Goal: Book appointment/travel/reservation

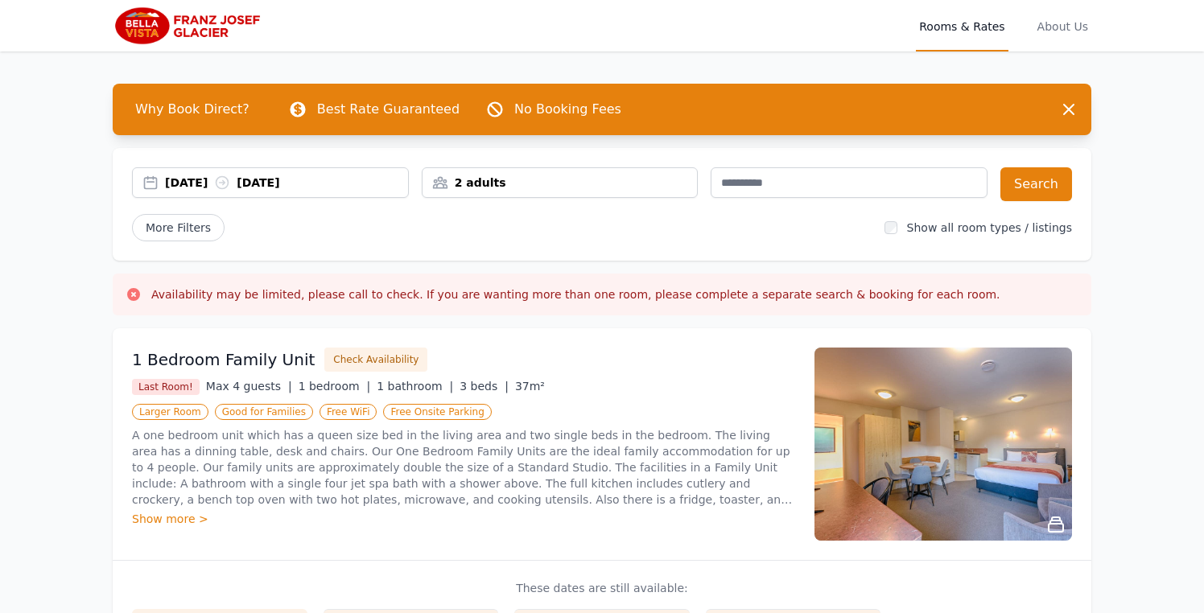
click at [229, 178] on icon at bounding box center [223, 183] width 12 height 12
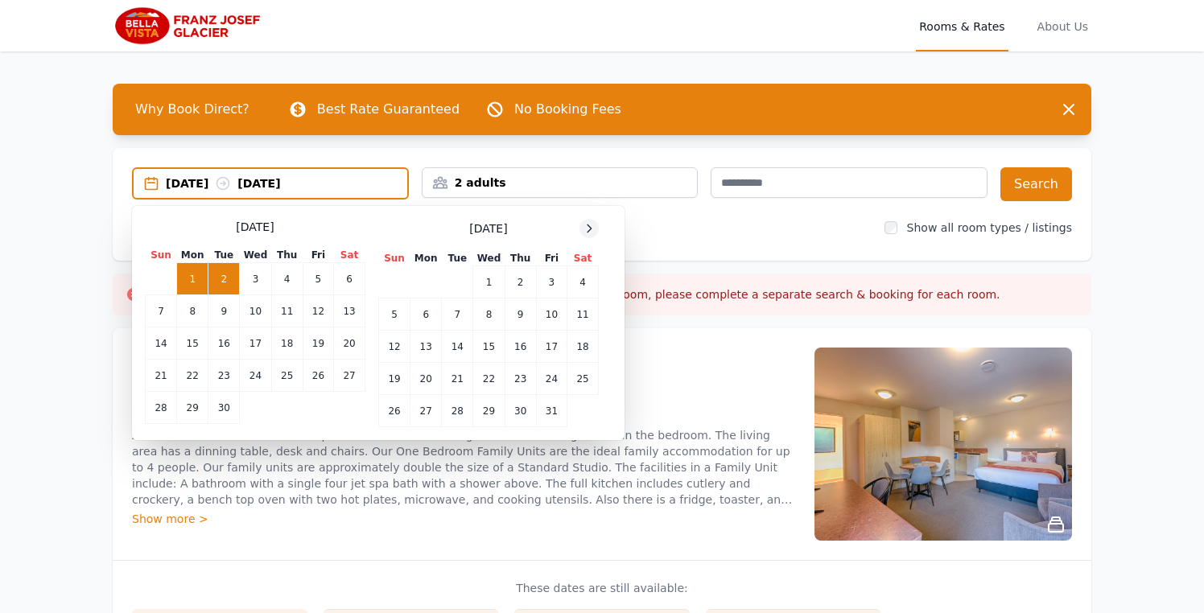
click at [590, 223] on icon at bounding box center [589, 228] width 13 height 13
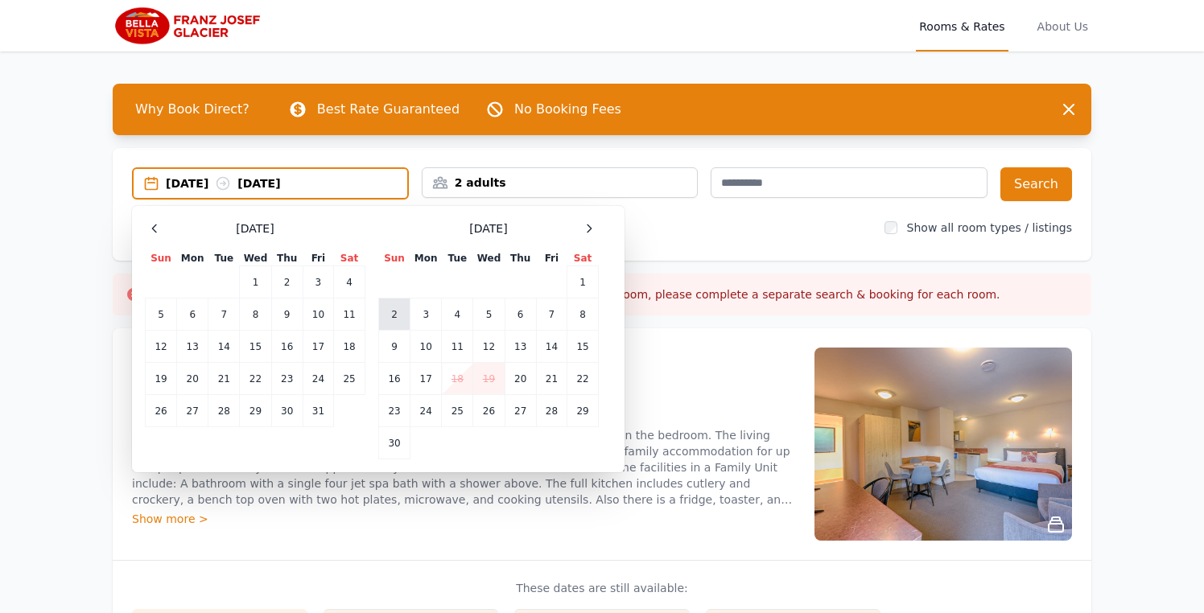
click at [406, 319] on td "2" at bounding box center [394, 315] width 31 height 32
click at [416, 319] on td "3" at bounding box center [426, 315] width 31 height 32
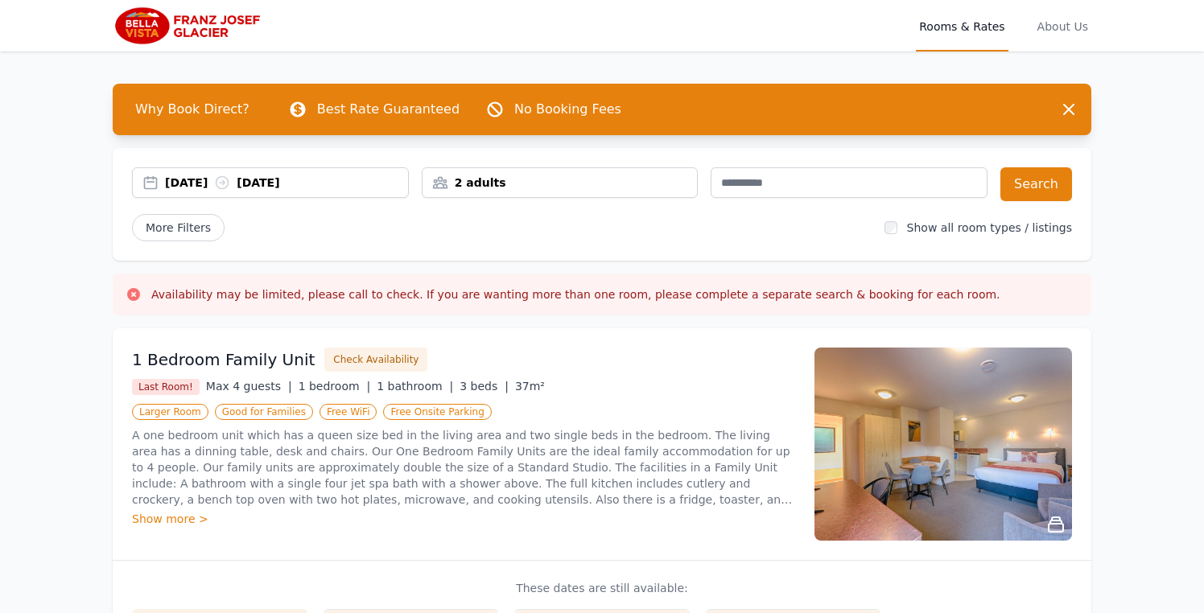
click at [633, 187] on div "2 adults" at bounding box center [560, 183] width 275 height 16
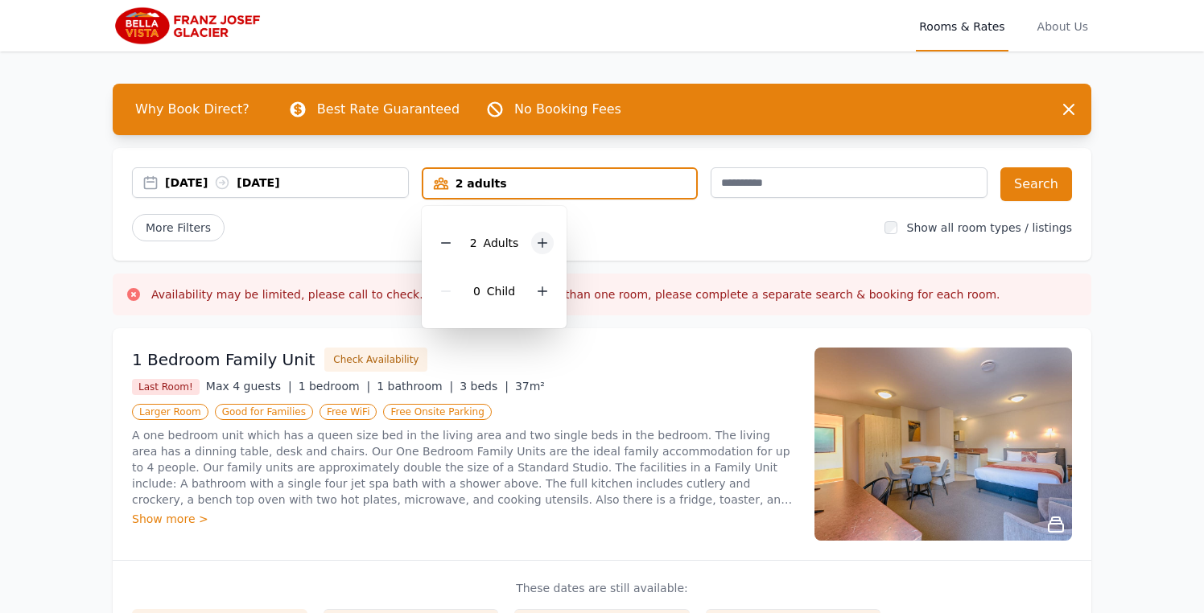
click at [539, 237] on icon at bounding box center [542, 243] width 13 height 13
click at [541, 239] on icon at bounding box center [542, 243] width 13 height 13
click at [1036, 183] on button "Search" at bounding box center [1037, 184] width 72 height 34
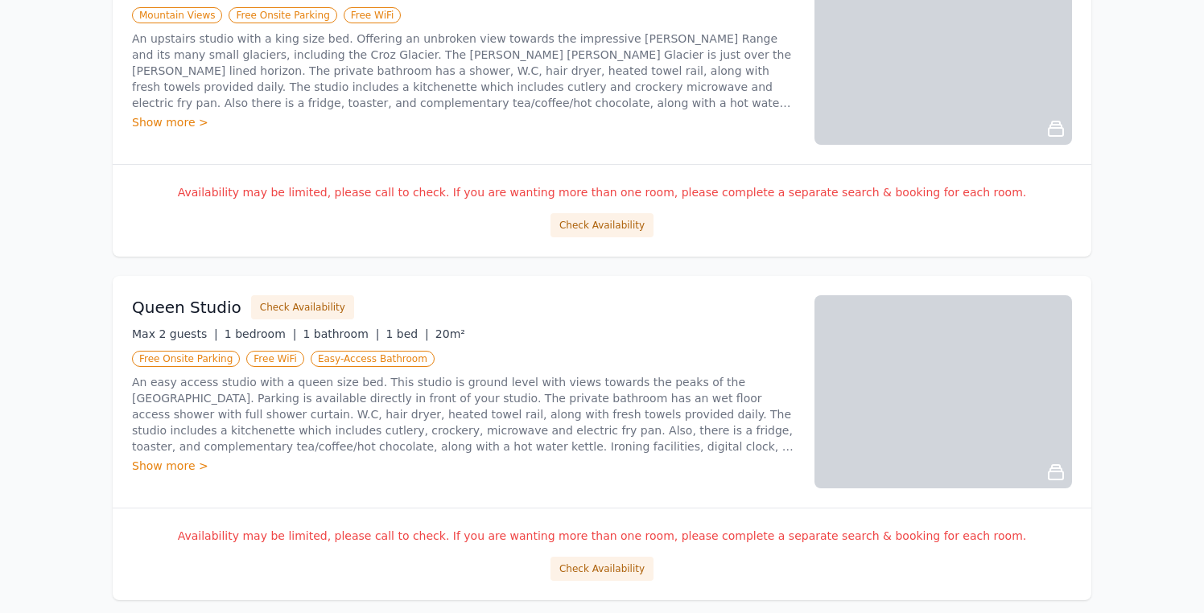
scroll to position [380, 0]
